Goal: Find specific page/section: Find specific page/section

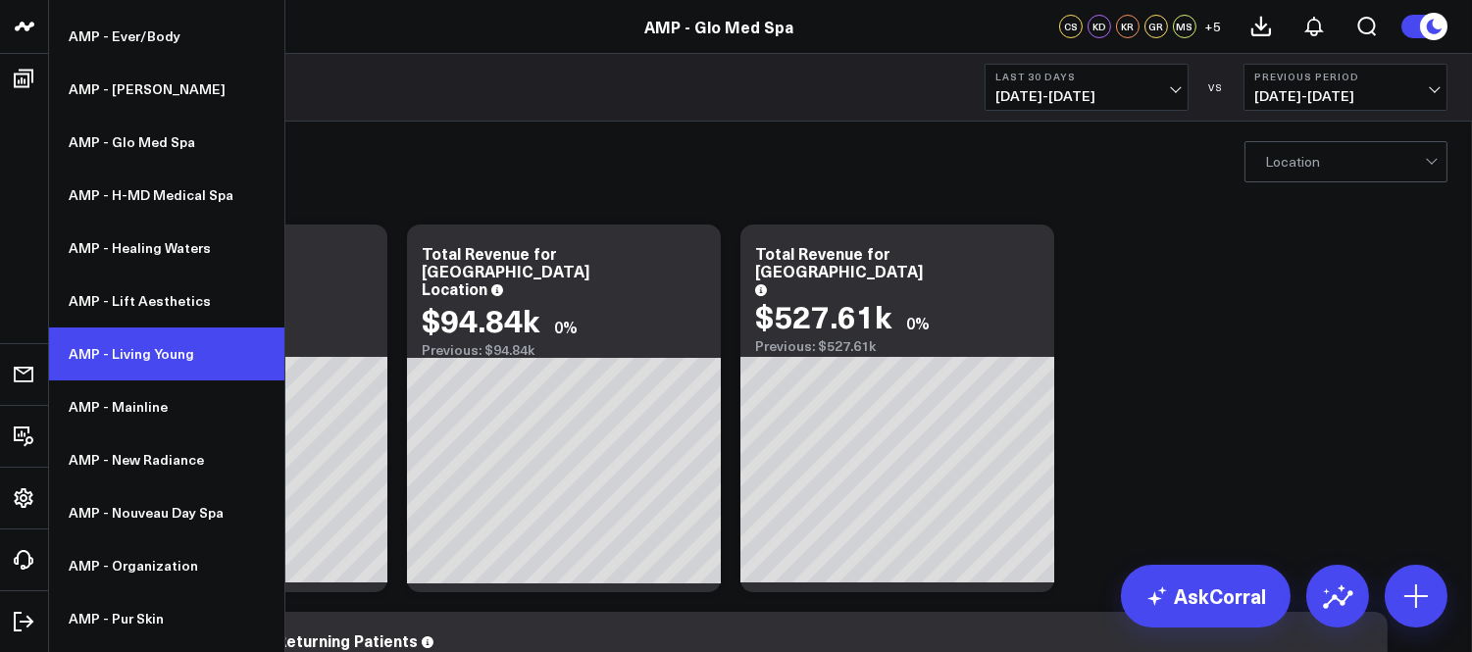
scroll to position [544, 0]
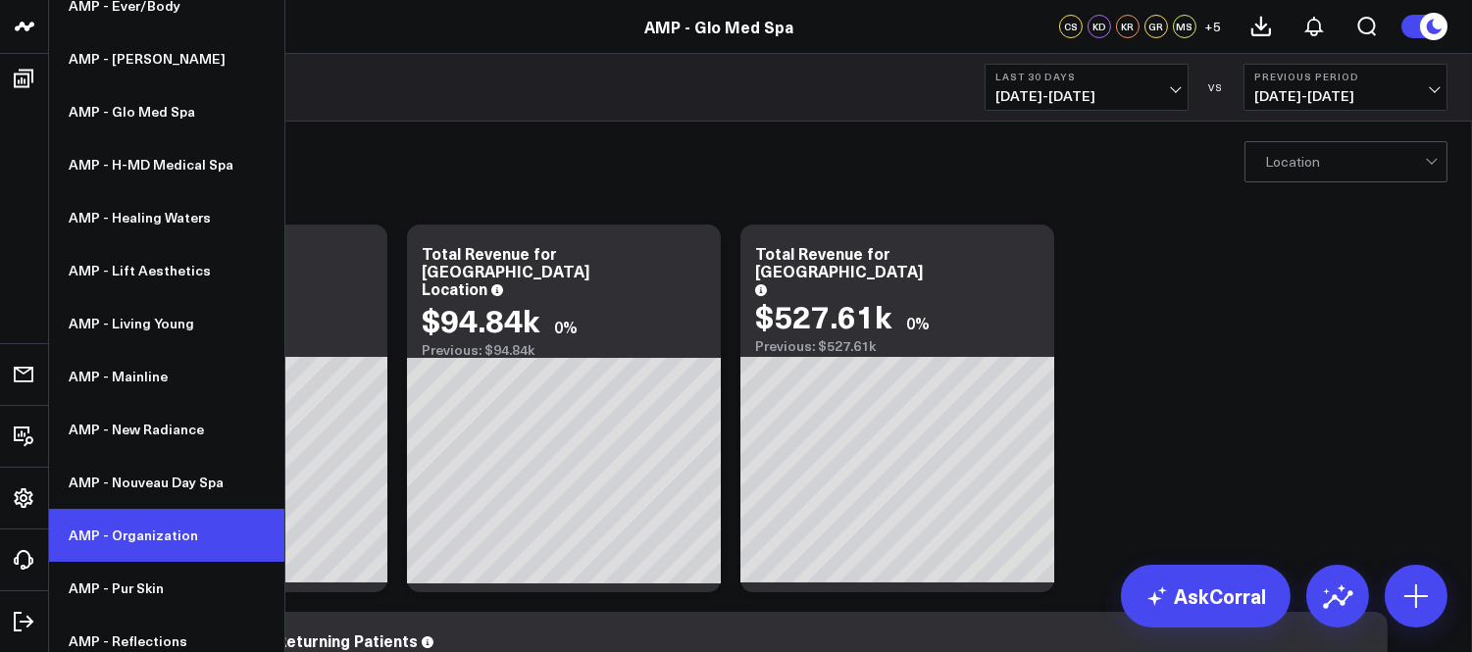
click at [110, 518] on link "AMP - Organization" at bounding box center [166, 535] width 235 height 53
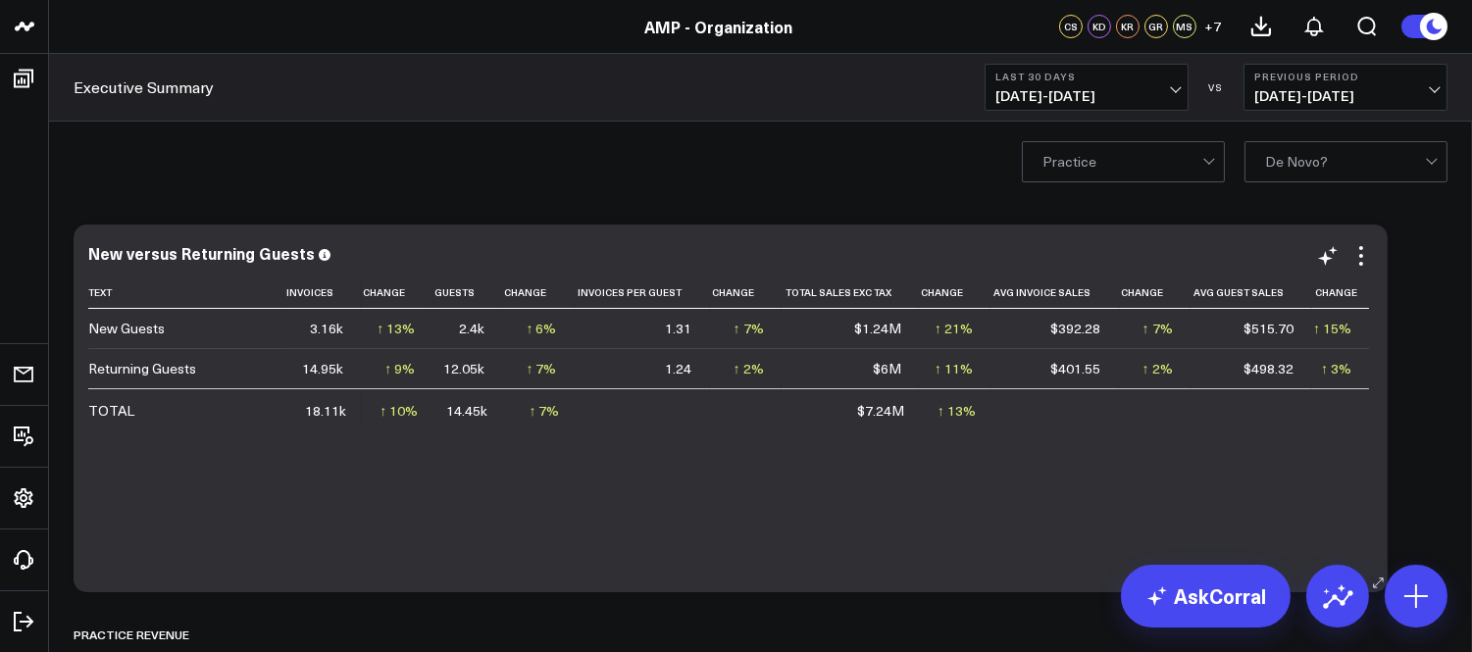
click at [698, 469] on div "Text Invoices Change Guests Change Invoices Per Guest Change Total Sales Exc Ta…" at bounding box center [730, 425] width 1285 height 296
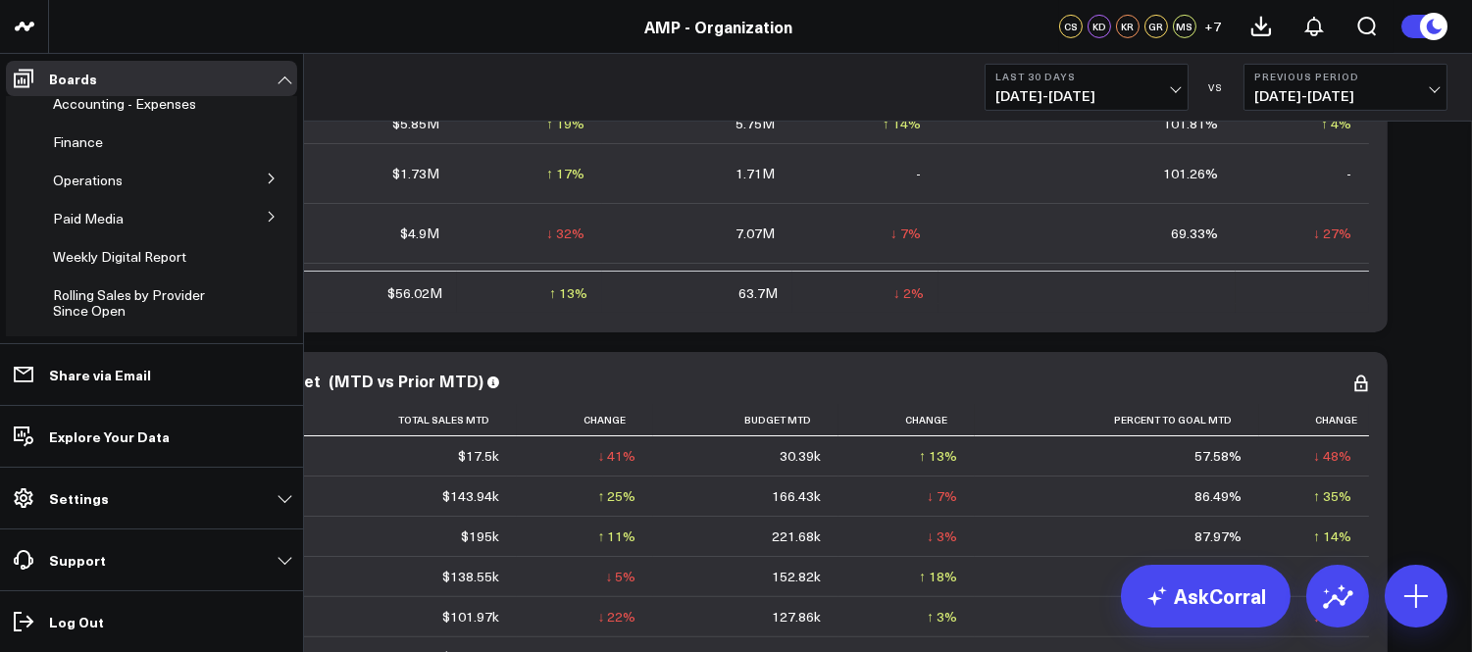
scroll to position [64, 0]
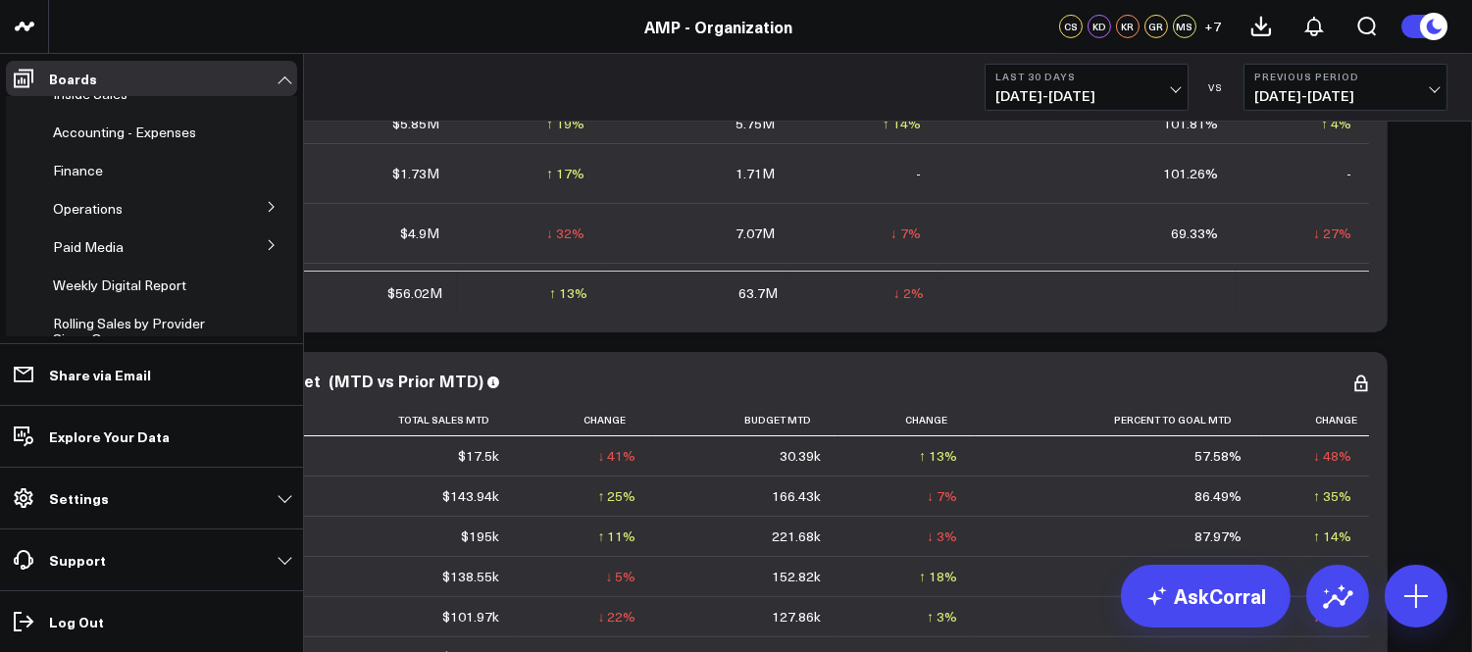
click at [266, 201] on icon at bounding box center [272, 207] width 12 height 12
click at [102, 246] on span "Providers" at bounding box center [95, 243] width 60 height 19
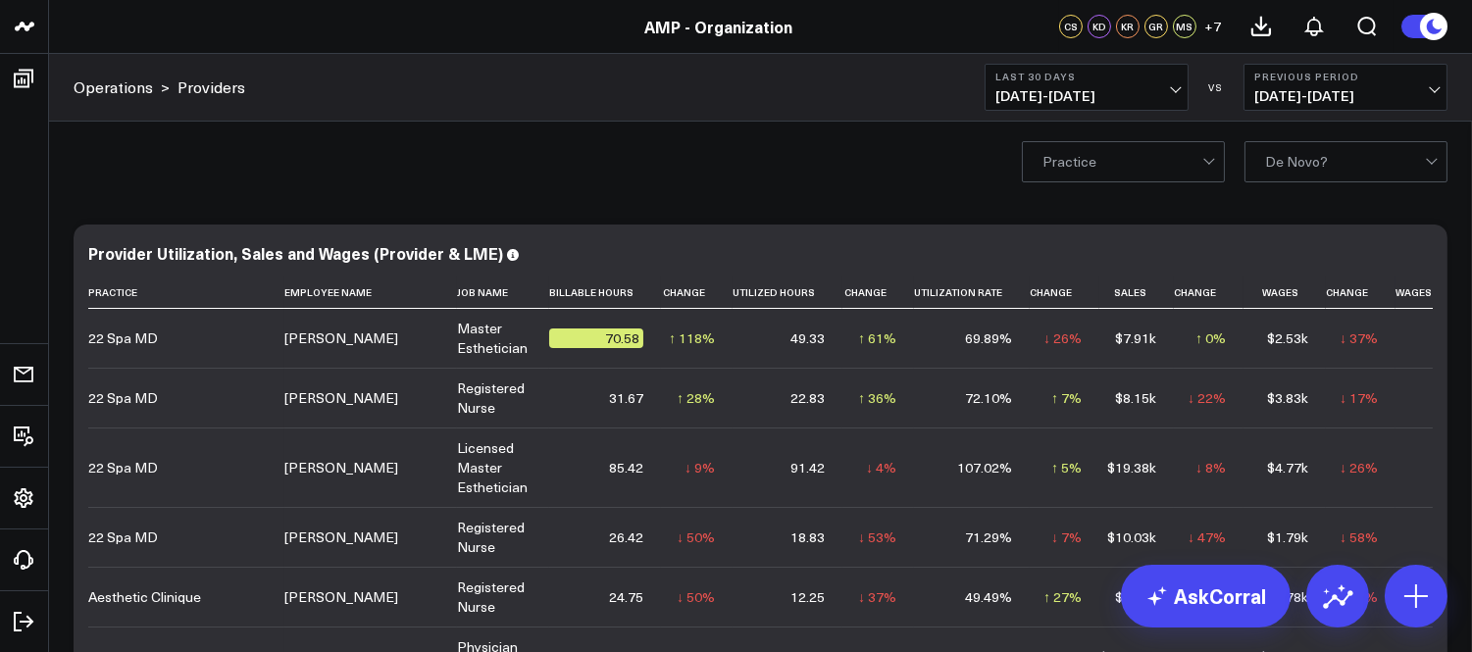
click at [1178, 88] on span "07/14/25 - 08/12/25" at bounding box center [1086, 96] width 182 height 16
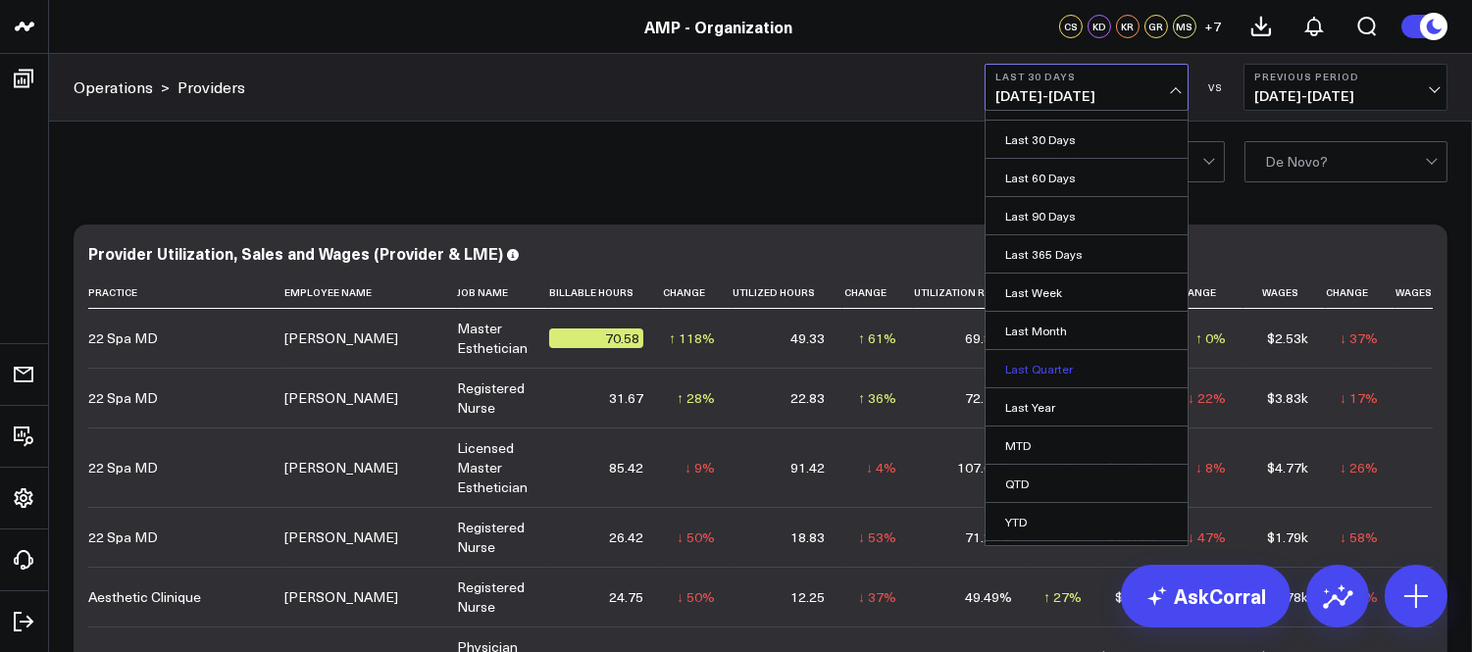
scroll to position [100, 0]
click at [1016, 484] on link "YTD" at bounding box center [1087, 488] width 202 height 37
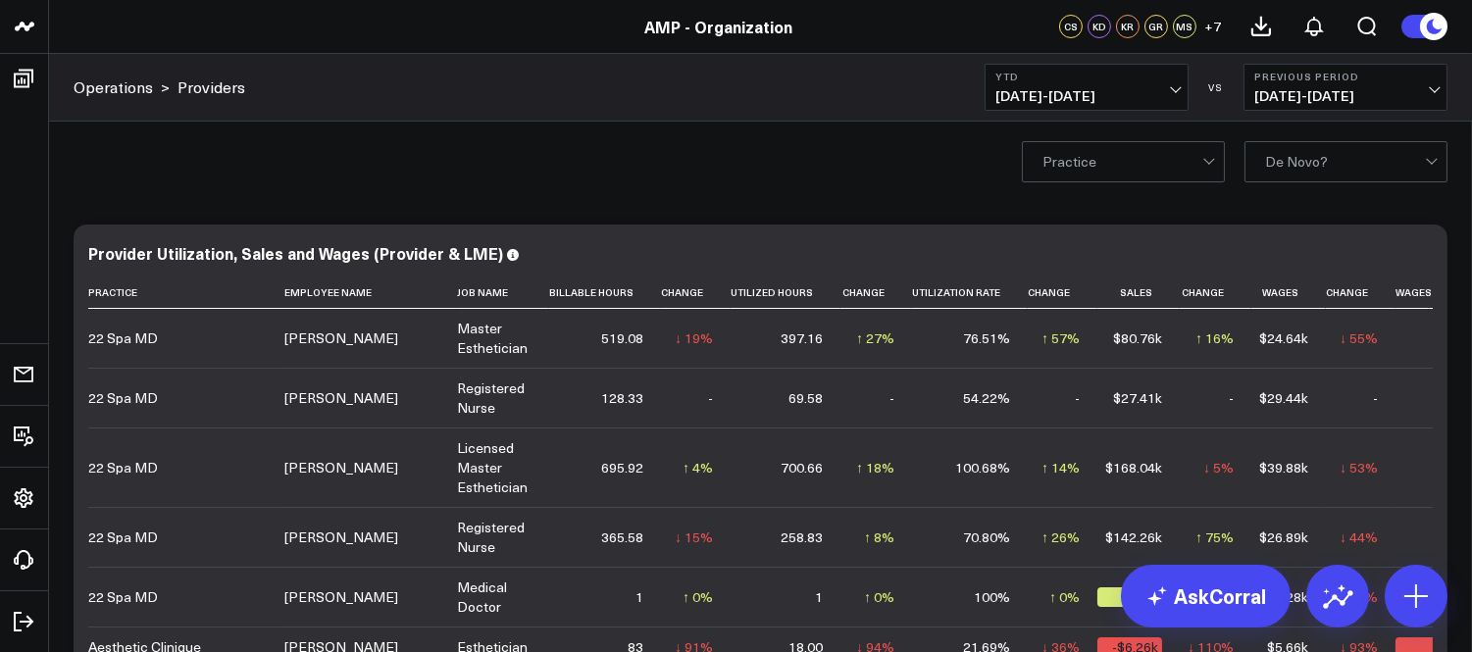
click at [892, 151] on div "Practice De Novo?" at bounding box center [760, 161] width 1423 height 78
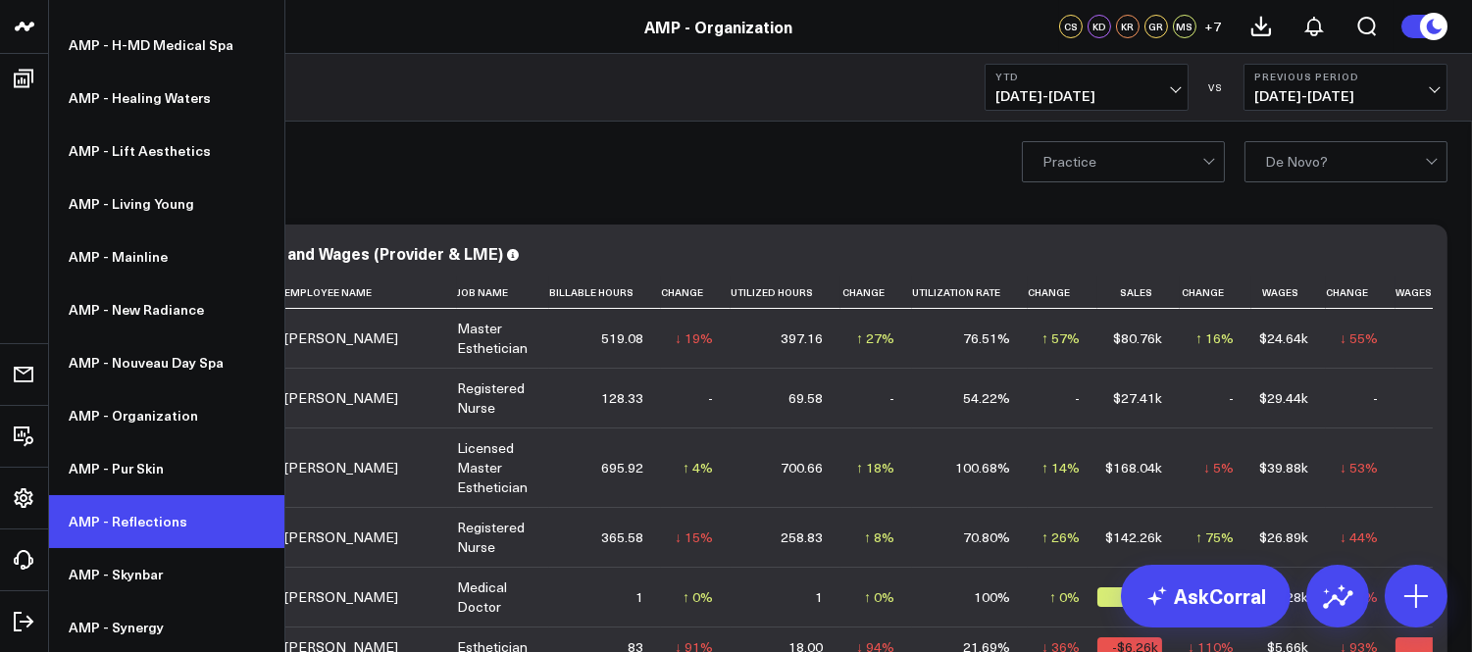
scroll to position [109, 0]
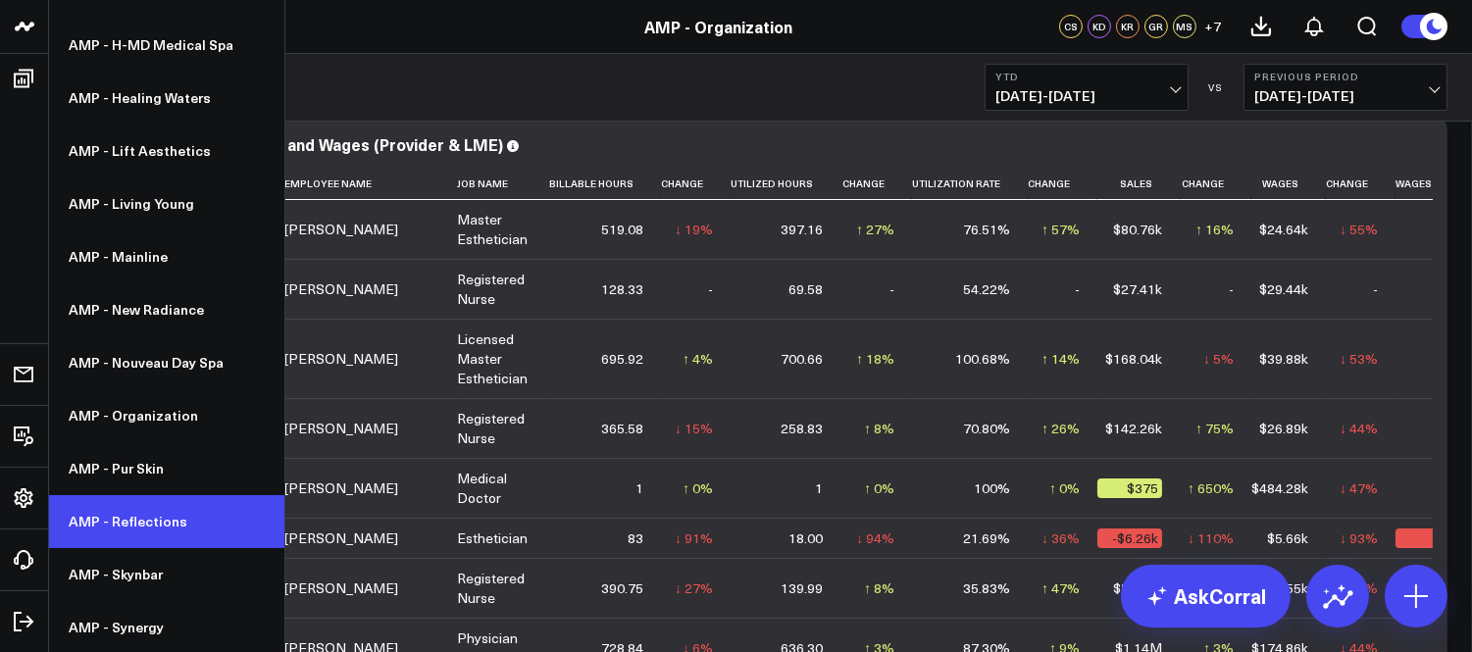
click at [116, 521] on link "AMP - Reflections" at bounding box center [166, 521] width 235 height 53
